Goal: Navigation & Orientation: Find specific page/section

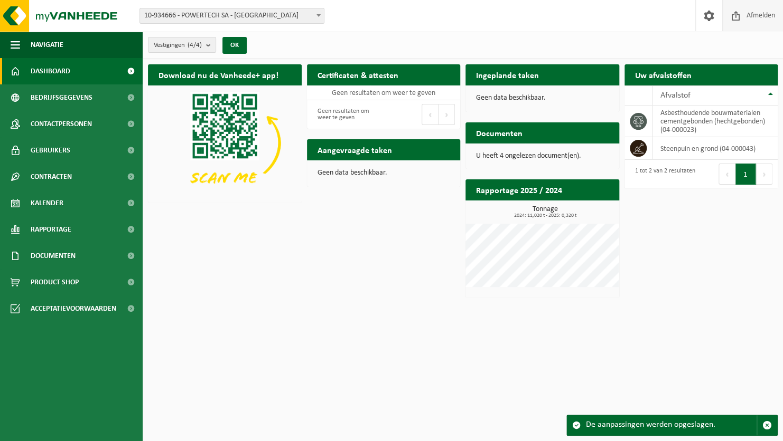
click at [756, 19] on span "Afmelden" at bounding box center [761, 15] width 34 height 31
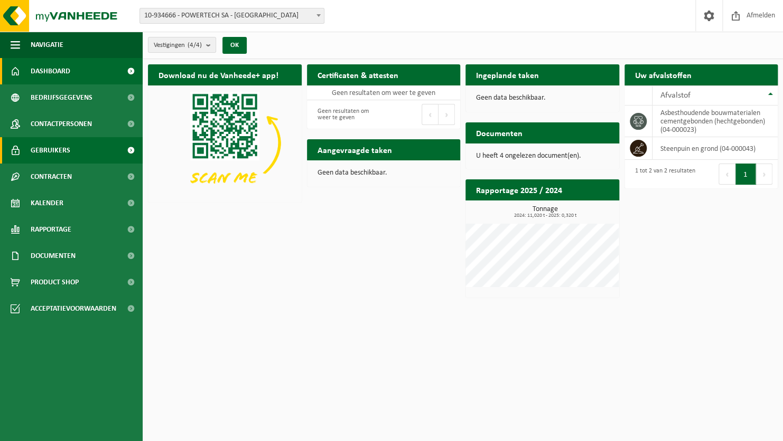
click at [60, 151] on span "Gebruikers" at bounding box center [51, 150] width 40 height 26
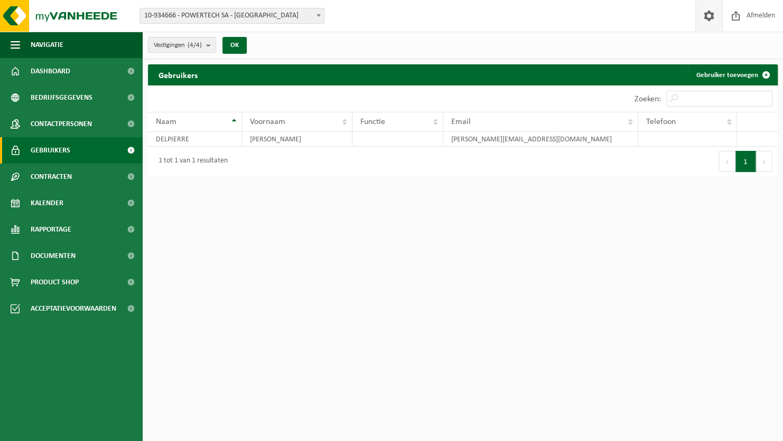
click at [717, 17] on link at bounding box center [708, 15] width 27 height 31
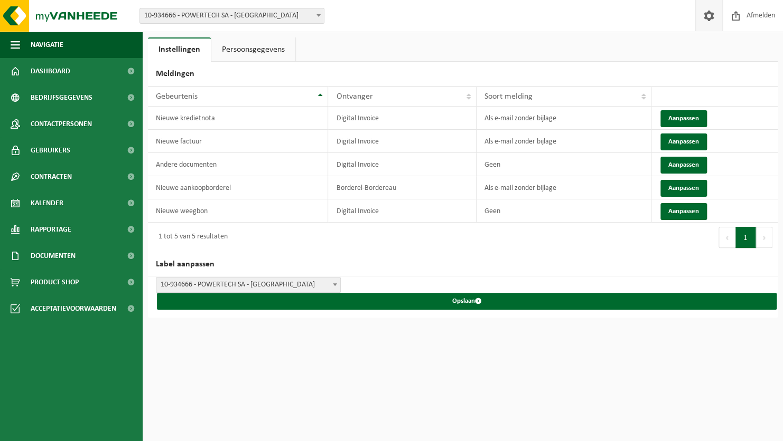
click at [273, 54] on link "Persoonsgegevens" at bounding box center [253, 49] width 84 height 24
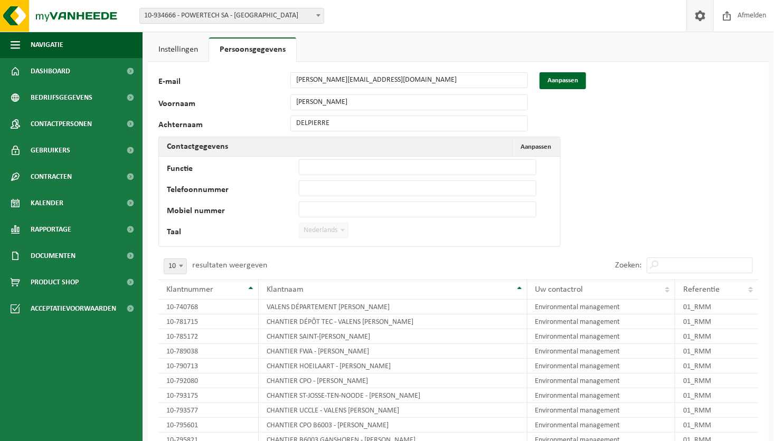
click at [172, 49] on link "Instellingen" at bounding box center [178, 49] width 61 height 24
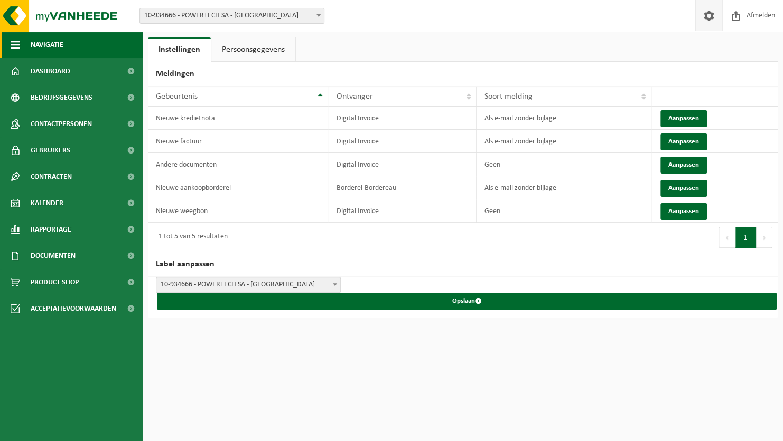
click at [53, 42] on span "Navigatie" at bounding box center [47, 45] width 33 height 26
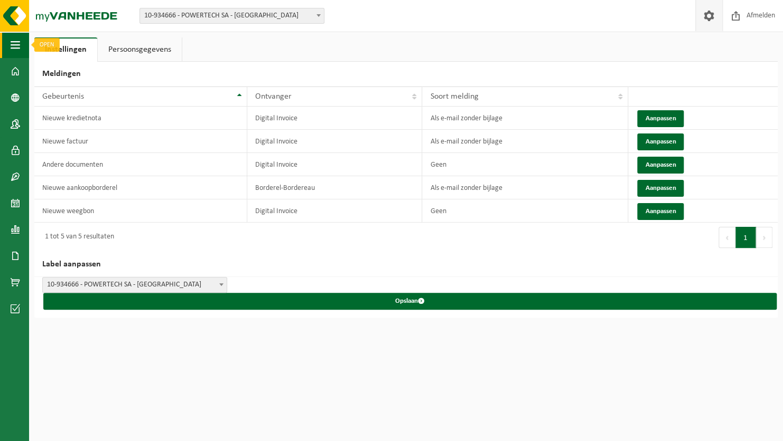
click at [10, 43] on button "Navigatie" at bounding box center [14, 45] width 29 height 26
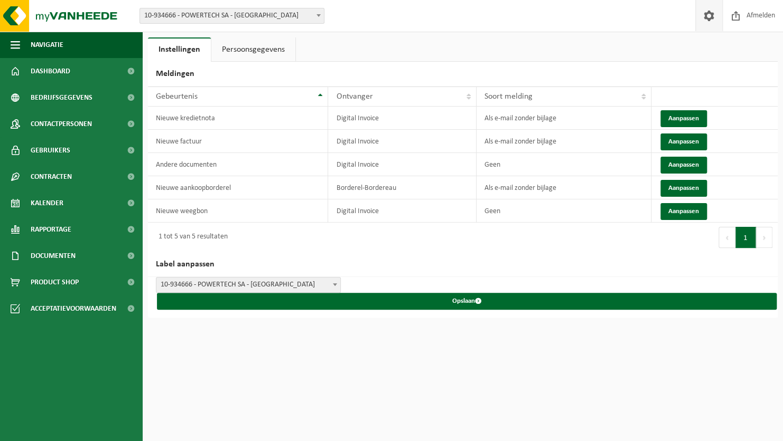
click at [719, 22] on link at bounding box center [708, 15] width 27 height 31
click at [257, 54] on link "Persoonsgegevens" at bounding box center [253, 49] width 84 height 24
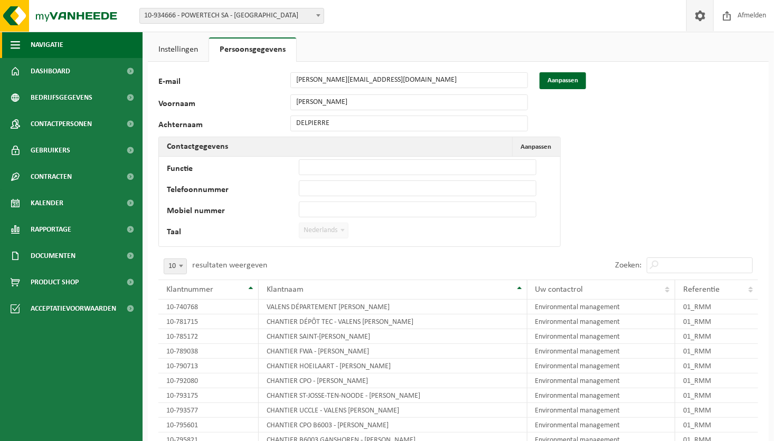
click at [23, 45] on button "Navigatie" at bounding box center [71, 45] width 143 height 26
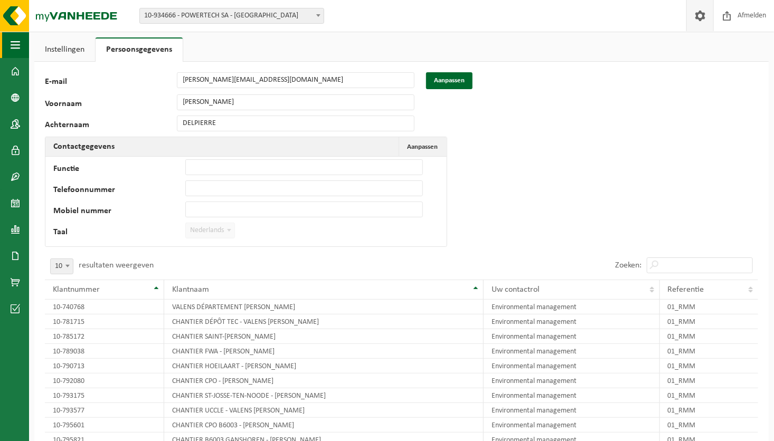
click at [13, 45] on span "button" at bounding box center [16, 45] width 10 height 26
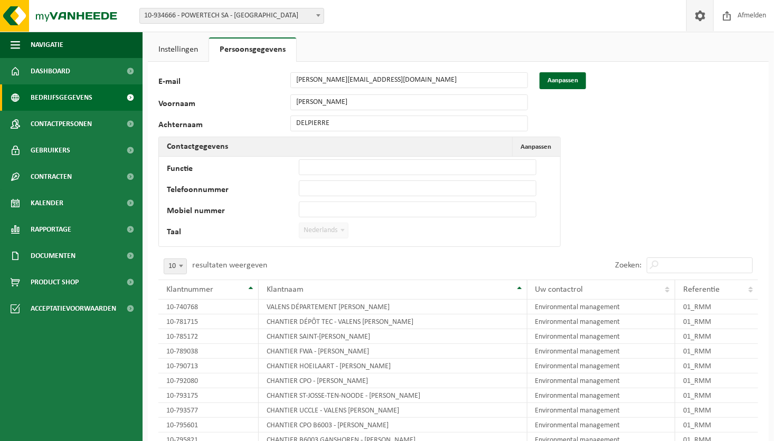
click at [62, 98] on span "Bedrijfsgegevens" at bounding box center [62, 97] width 62 height 26
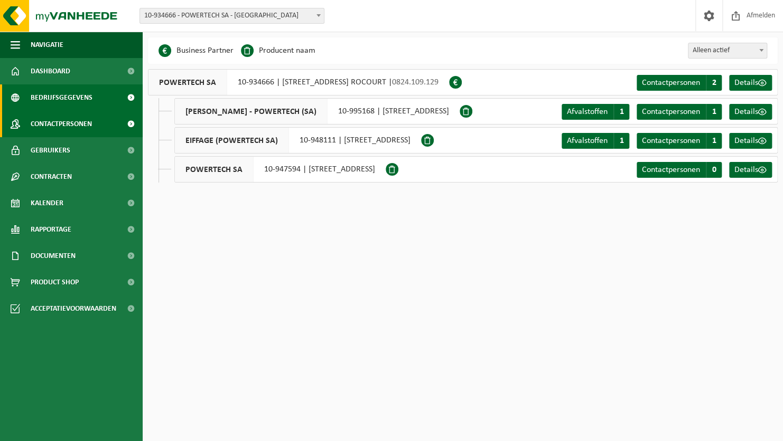
click at [76, 124] on span "Contactpersonen" at bounding box center [61, 124] width 61 height 26
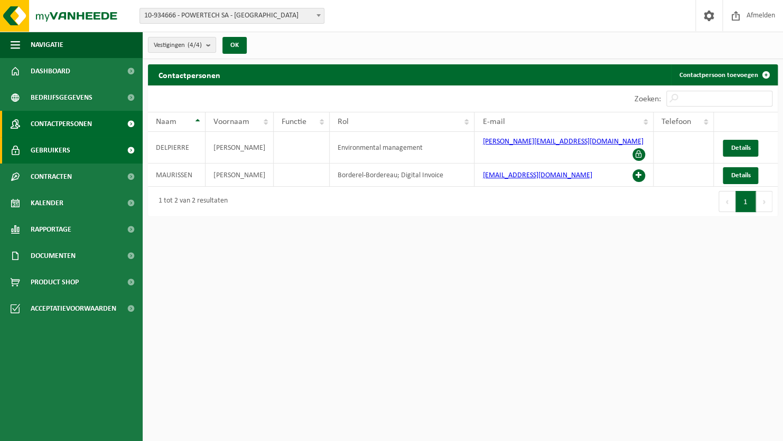
click at [71, 150] on link "Gebruikers" at bounding box center [71, 150] width 143 height 26
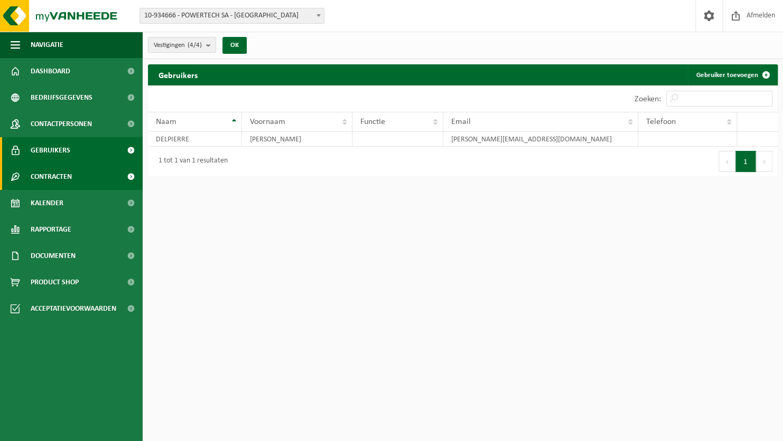
click at [62, 171] on span "Contracten" at bounding box center [51, 177] width 41 height 26
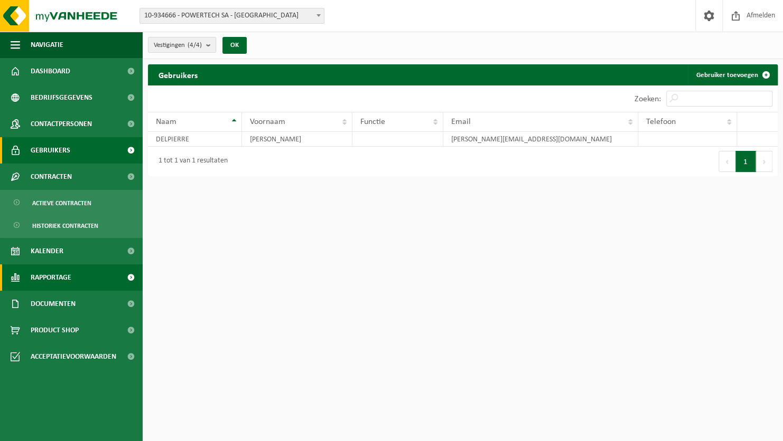
click at [66, 276] on span "Rapportage" at bounding box center [51, 278] width 41 height 26
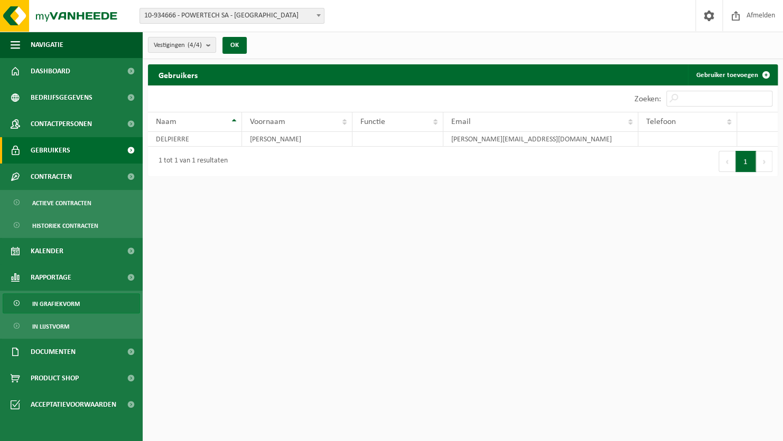
click at [64, 310] on span "In grafiekvorm" at bounding box center [56, 304] width 48 height 20
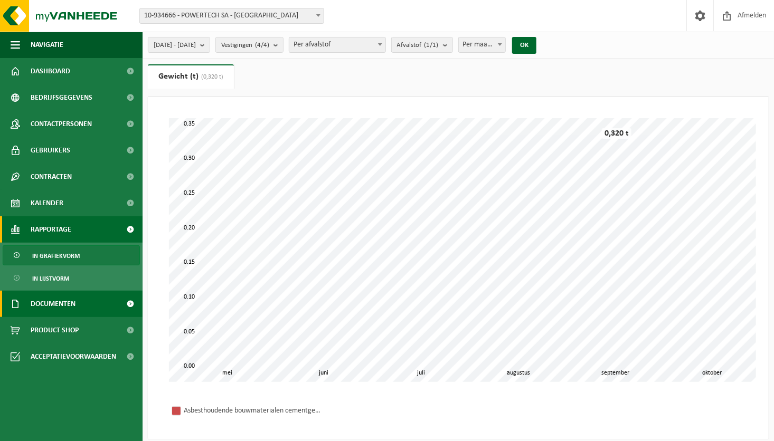
click at [85, 306] on link "Documenten" at bounding box center [71, 304] width 143 height 26
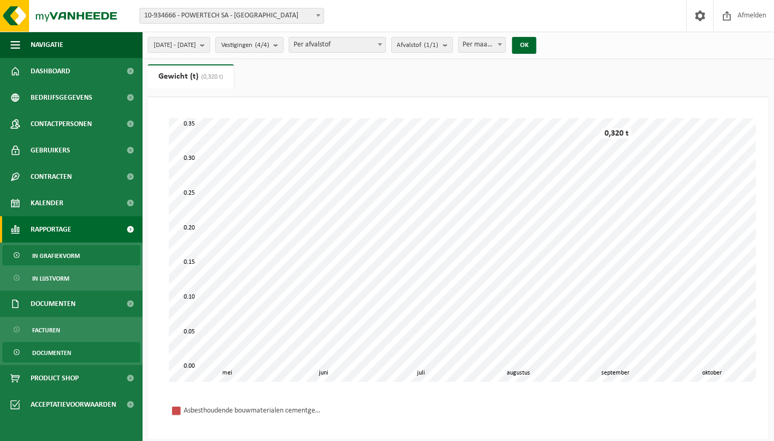
click at [72, 350] on link "Documenten" at bounding box center [71, 353] width 137 height 20
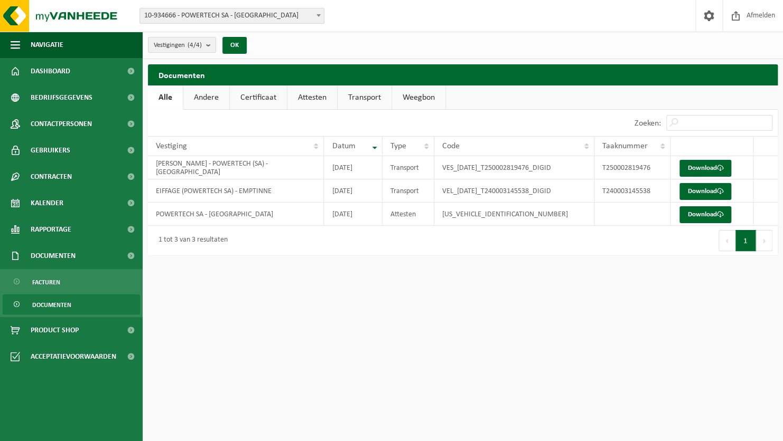
click at [258, 99] on link "Certificaat" at bounding box center [258, 98] width 57 height 24
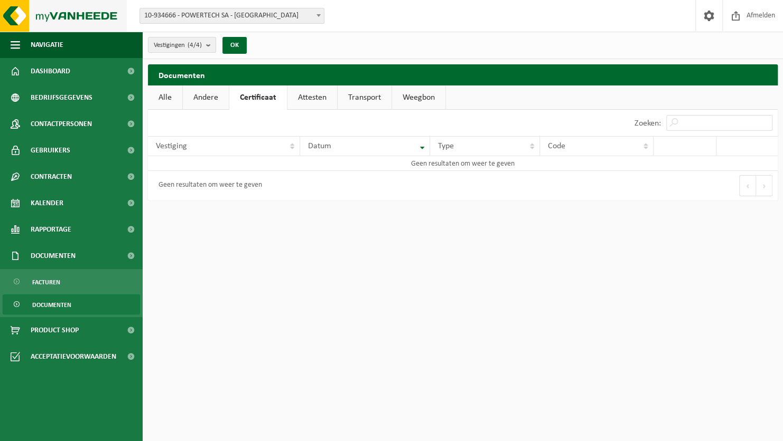
click at [48, 15] on img at bounding box center [63, 16] width 127 height 32
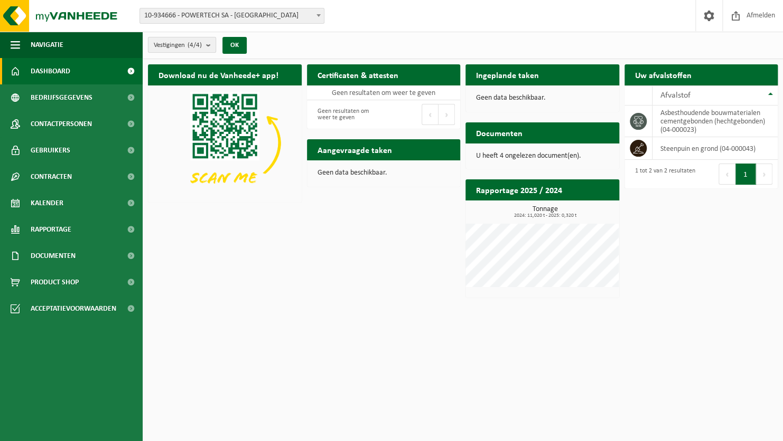
click at [214, 48] on b "submit" at bounding box center [211, 44] width 10 height 15
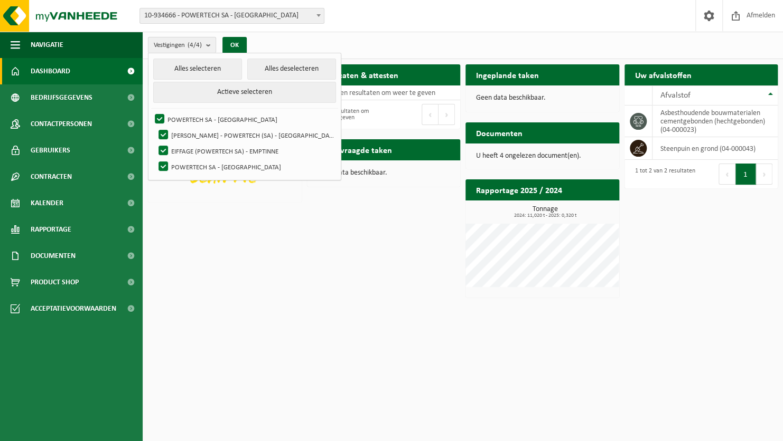
click at [214, 48] on b "submit" at bounding box center [211, 44] width 10 height 15
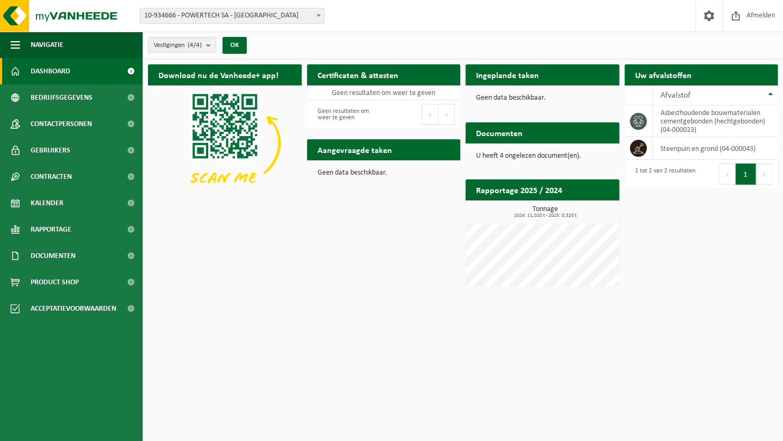
click at [314, 12] on span at bounding box center [318, 15] width 11 height 14
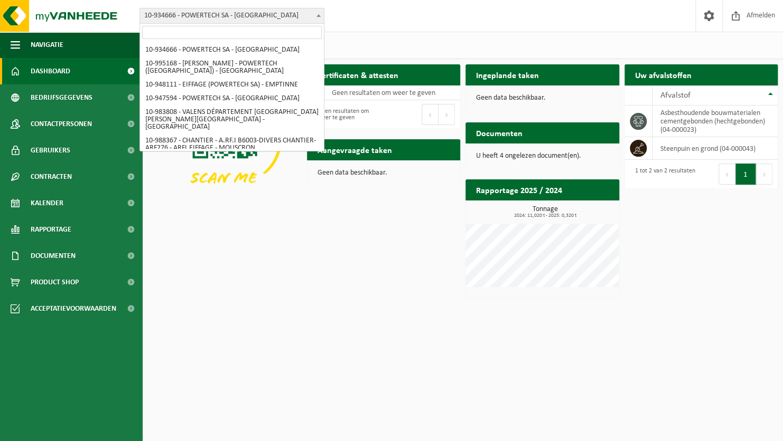
scroll to position [4945, 0]
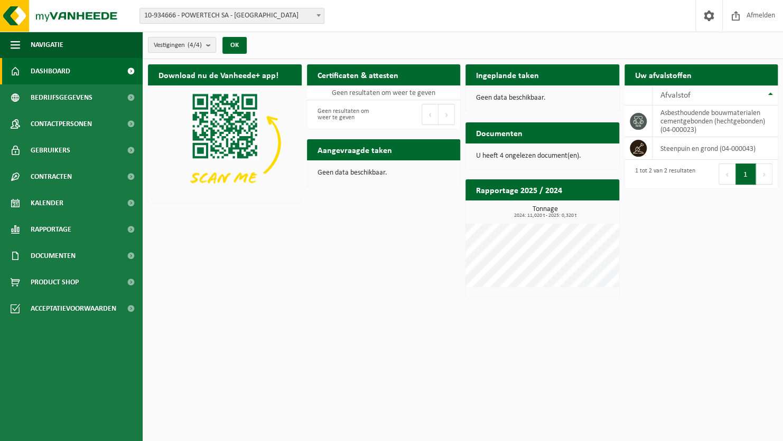
click at [314, 12] on span at bounding box center [318, 15] width 11 height 14
